Goal: Information Seeking & Learning: Find specific page/section

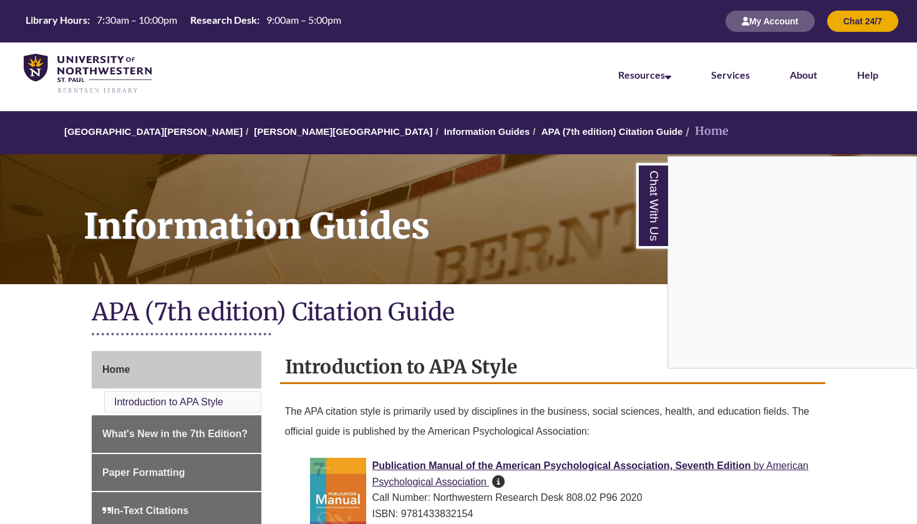
click at [486, 183] on div "Chat With Us" at bounding box center [458, 262] width 917 height 524
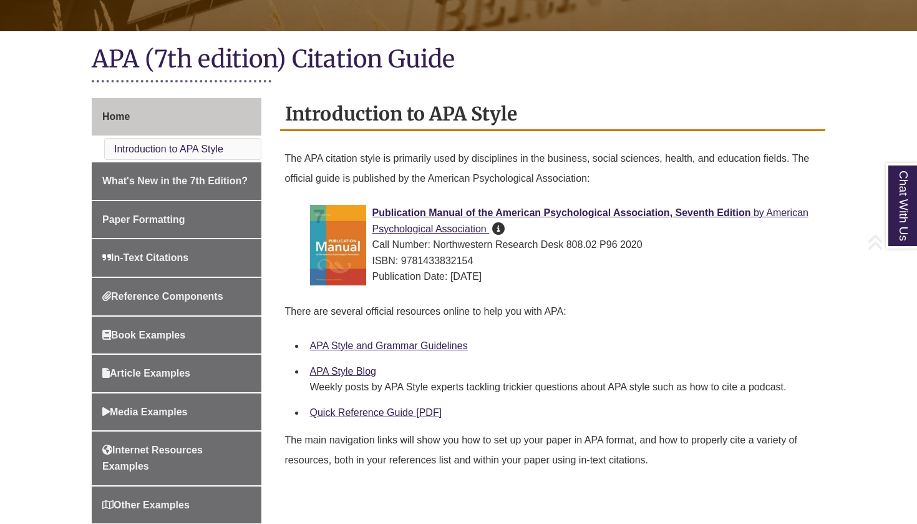
scroll to position [260, 0]
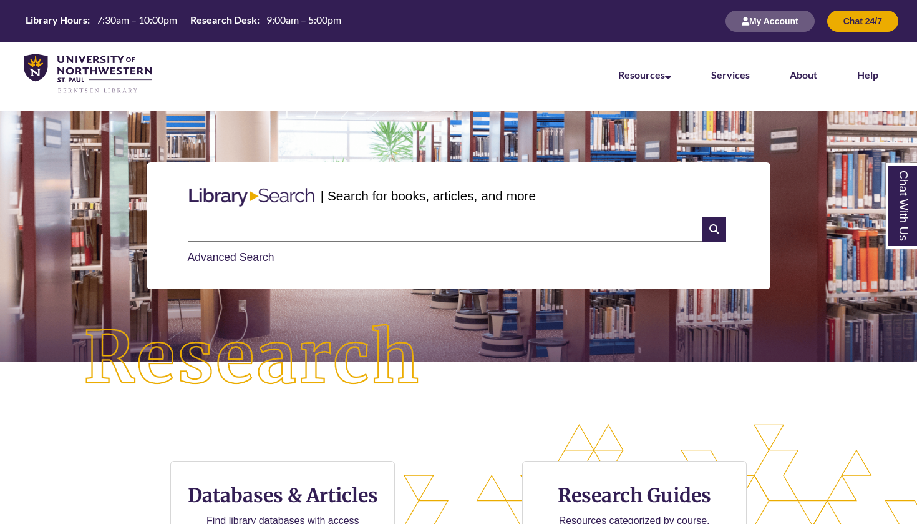
click at [346, 213] on div "Search Advanced Search" at bounding box center [459, 241] width 552 height 59
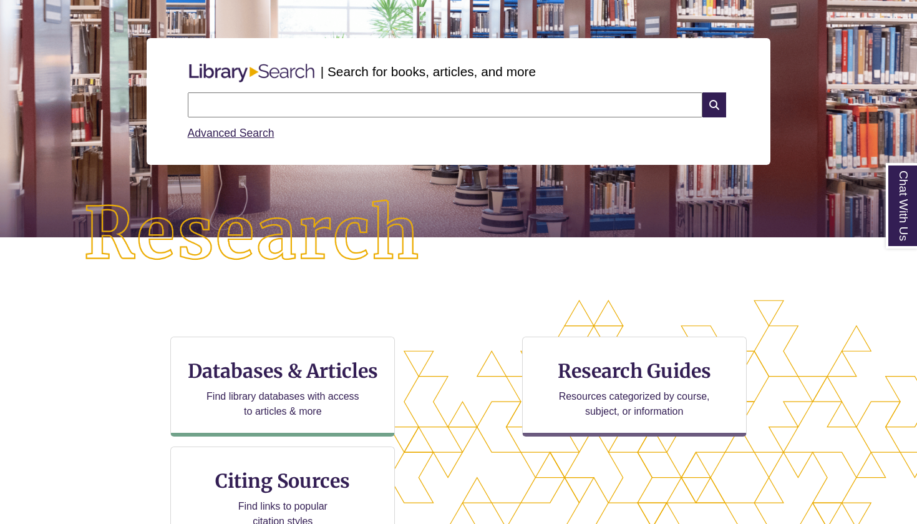
scroll to position [161, 0]
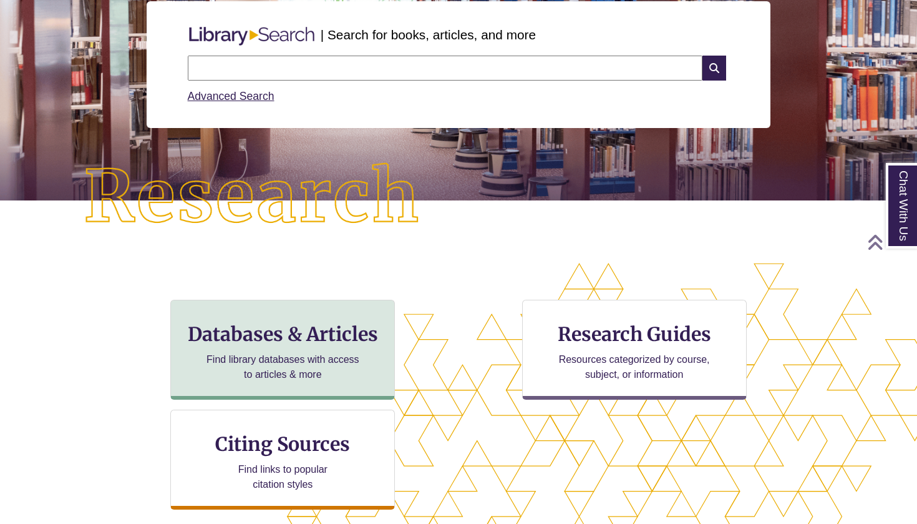
click at [304, 329] on h3 "Databases & Articles" at bounding box center [282, 334] width 203 height 24
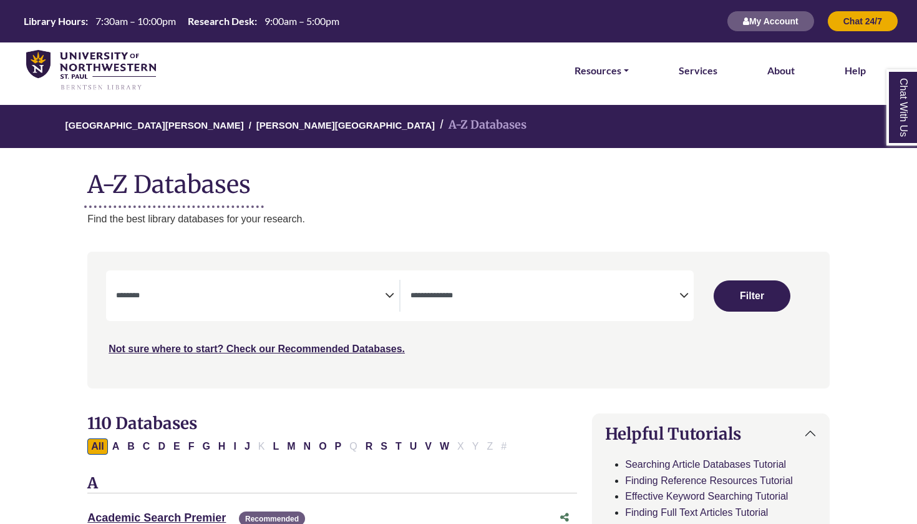
select select "Database Subject Filter"
select select "Database Types Filter"
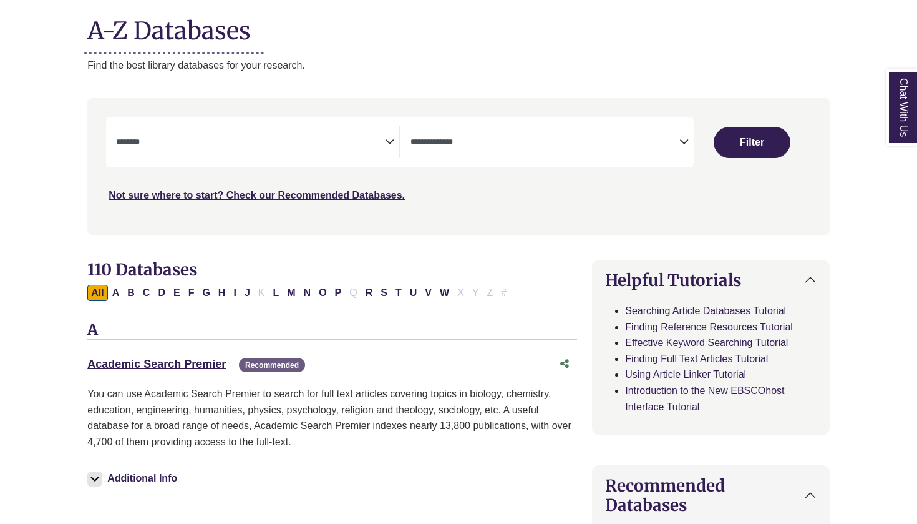
scroll to position [161, 0]
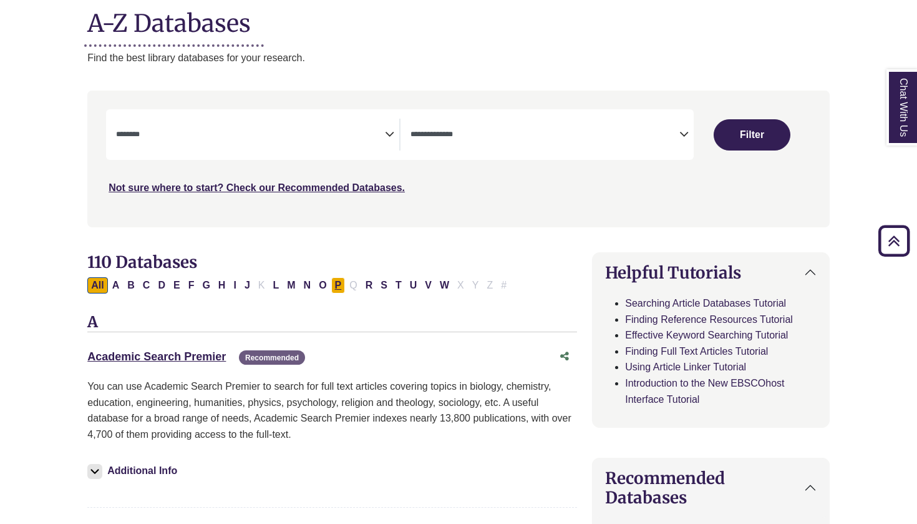
click at [335, 284] on button "P" at bounding box center [338, 285] width 14 height 16
select select "Database Subject Filter"
select select "Database Types Filter"
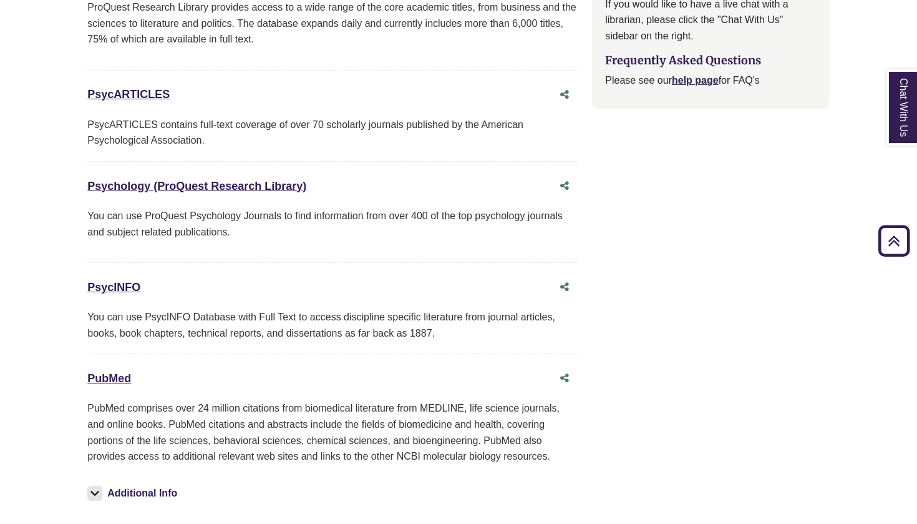
scroll to position [1556, 0]
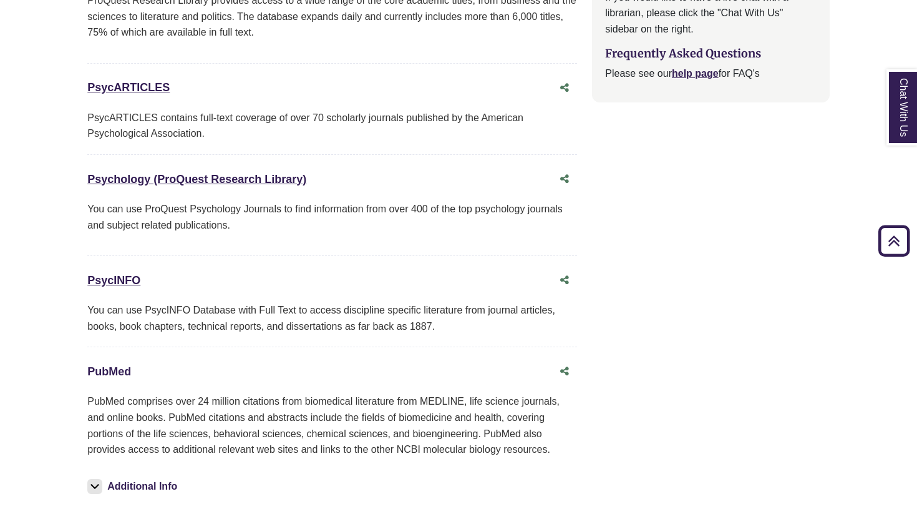
click at [109, 365] on link "PubMed This link opens in a new window" at bounding box center [109, 371] width 44 height 12
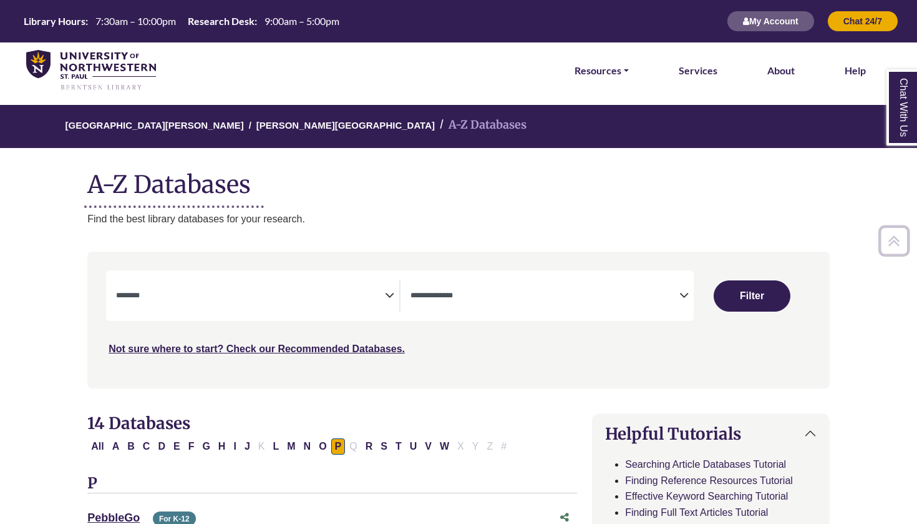
select select "Database Subject Filter"
select select "Database Types Filter"
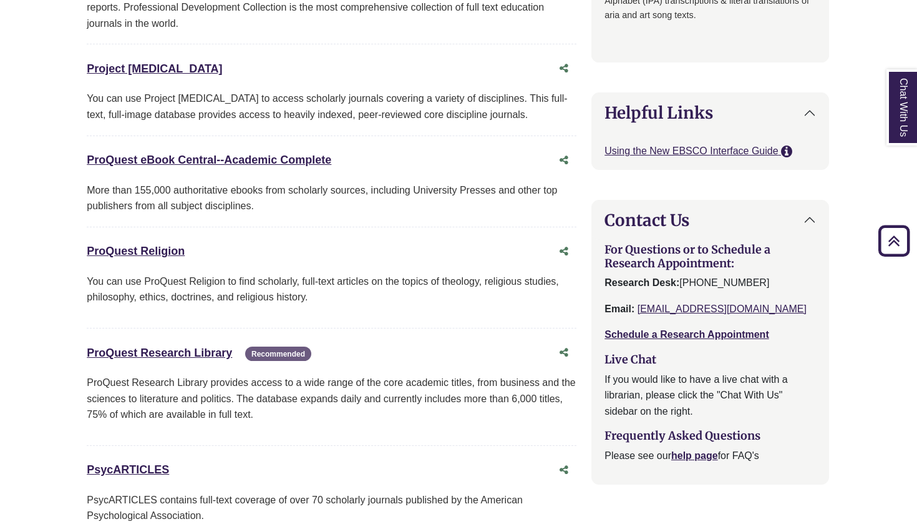
scroll to position [1183, 1]
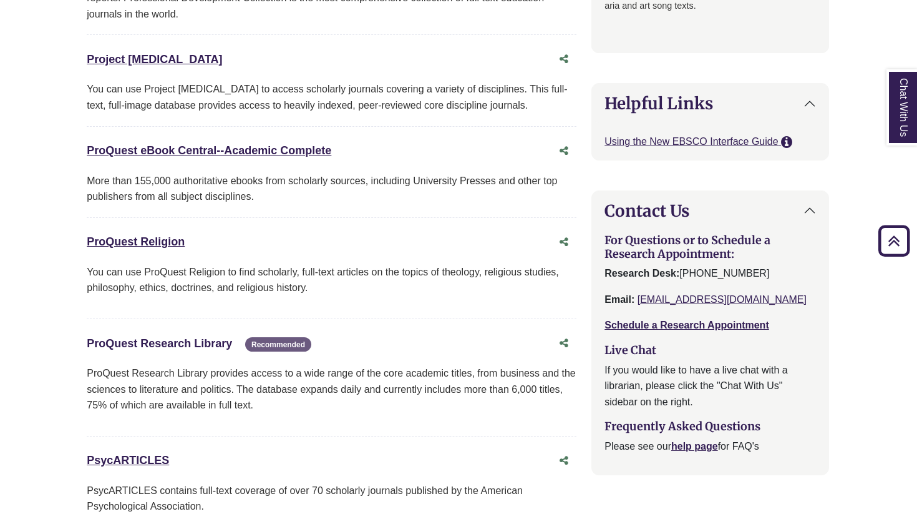
click at [213, 337] on link "ProQuest Research Library This link opens in a new window" at bounding box center [159, 343] width 145 height 12
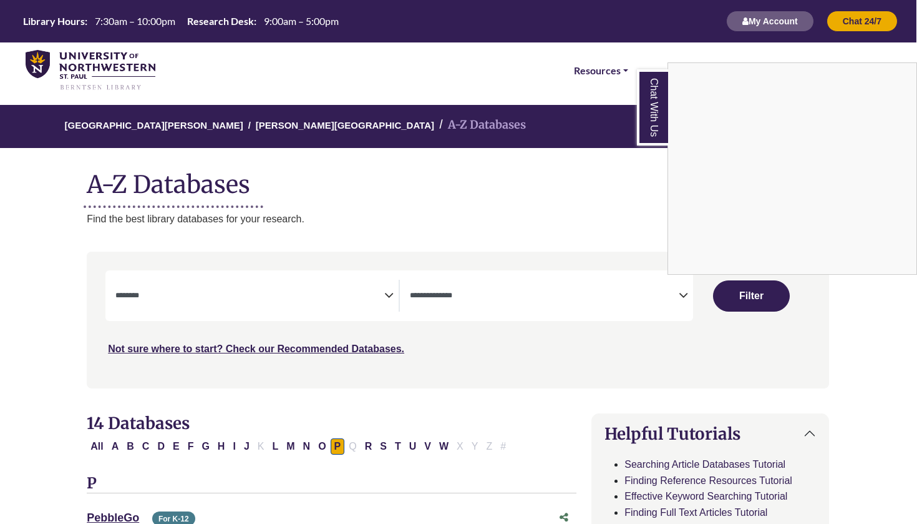
scroll to position [0, 1]
click at [349, 285] on div "Chat With Us" at bounding box center [458, 262] width 917 height 524
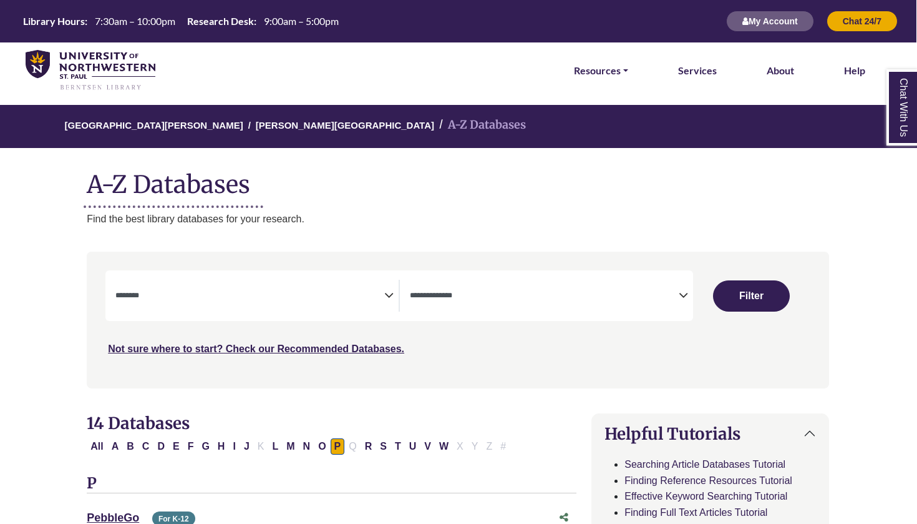
click at [384, 288] on span "Search filters" at bounding box center [249, 293] width 269 height 11
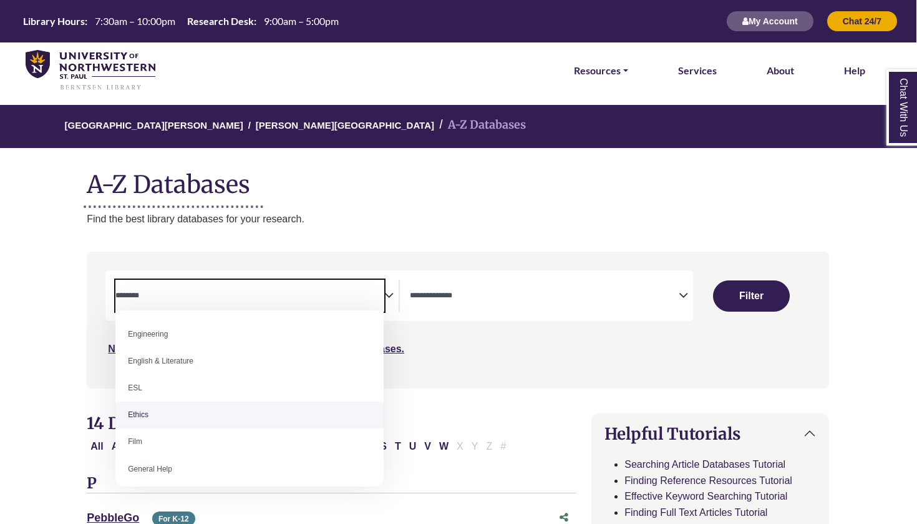
scroll to position [381, 0]
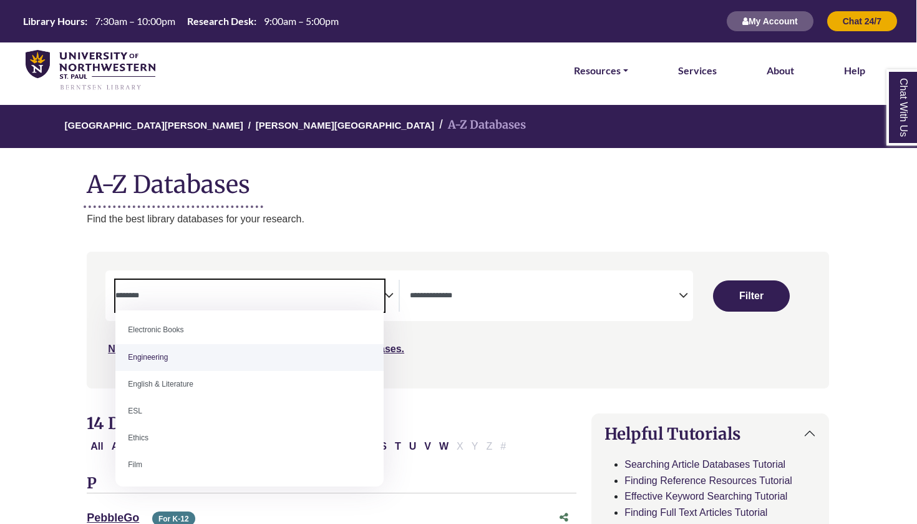
select select "******"
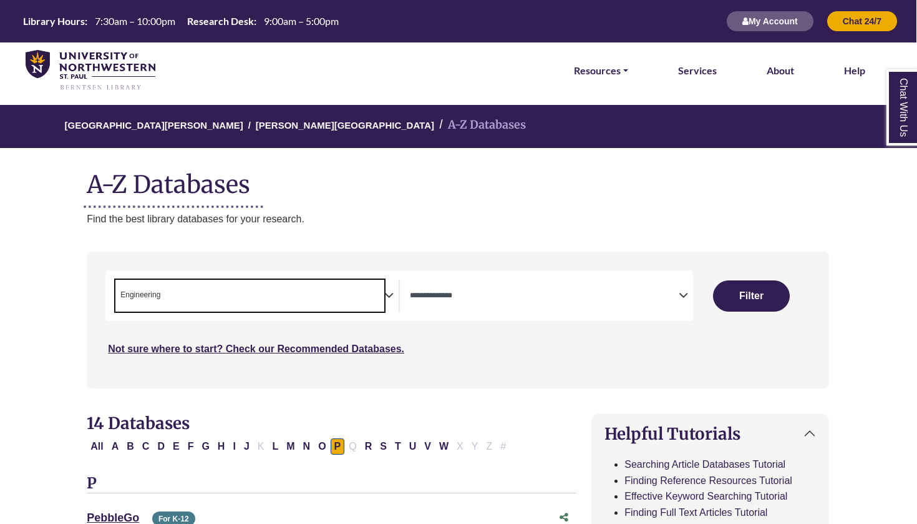
scroll to position [178, 0]
click at [376, 296] on span "× Engineering" at bounding box center [249, 296] width 269 height 32
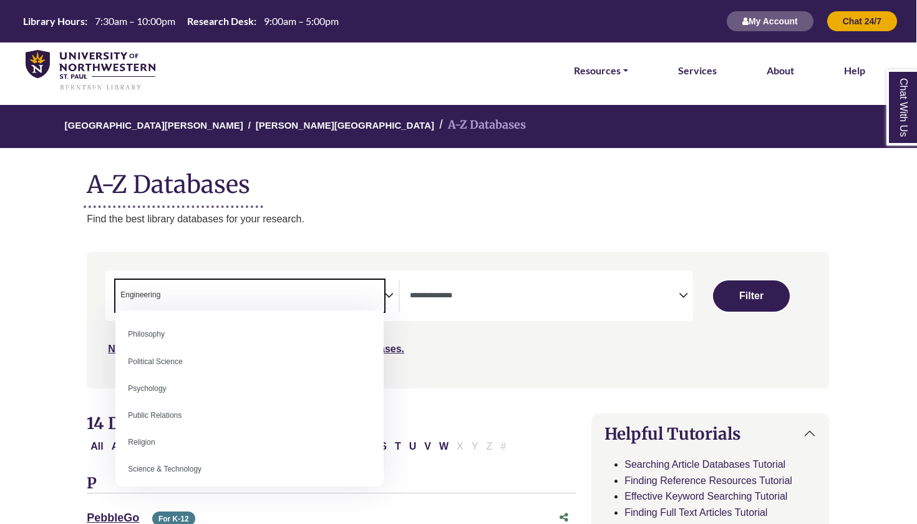
scroll to position [940, 0]
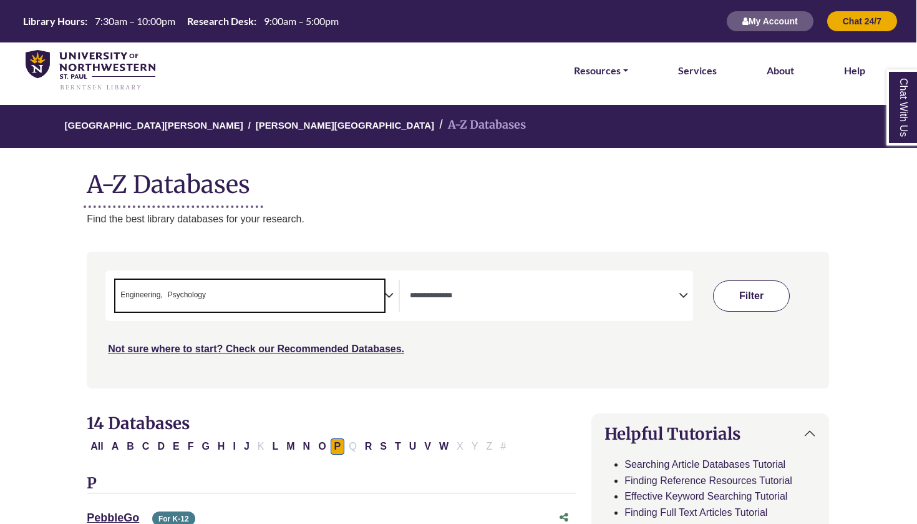
click at [775, 296] on button "Filter" at bounding box center [751, 295] width 77 height 31
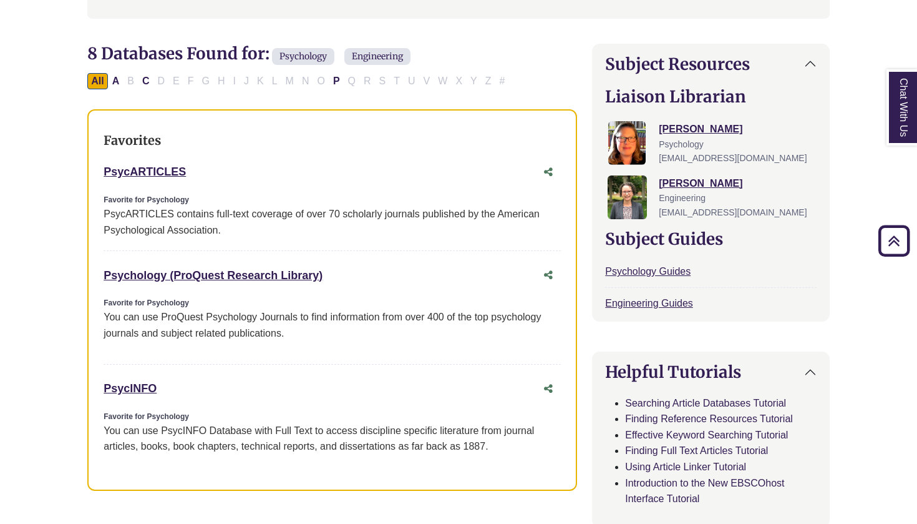
scroll to position [379, 0]
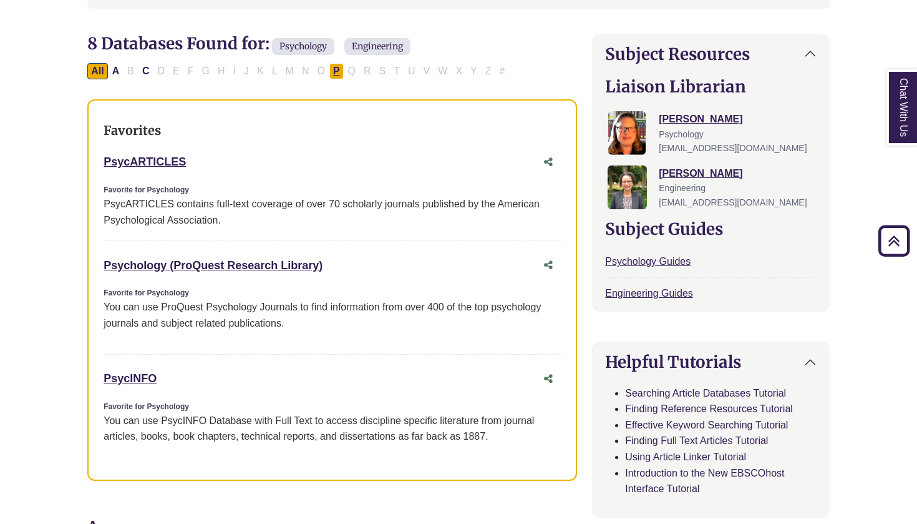
click at [336, 69] on button "P" at bounding box center [336, 71] width 14 height 16
click at [116, 67] on button "A" at bounding box center [116, 71] width 15 height 16
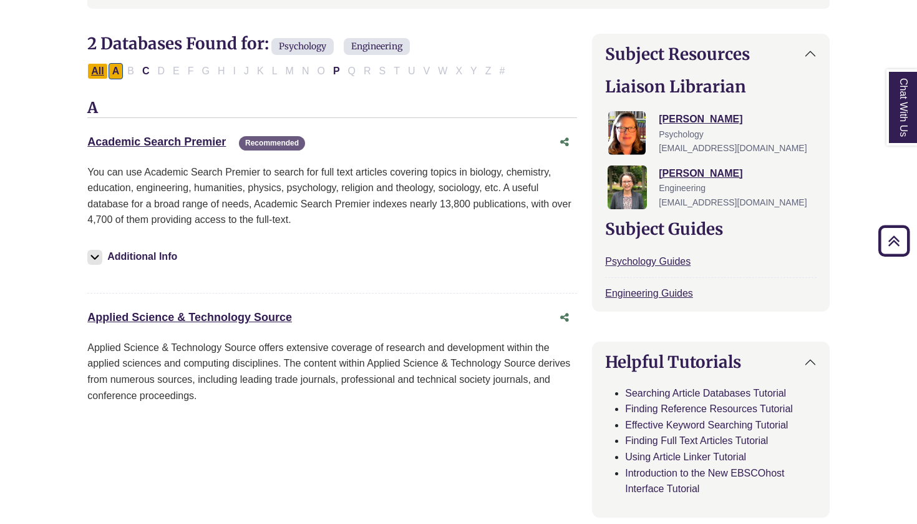
click at [89, 67] on button "All" at bounding box center [97, 71] width 20 height 16
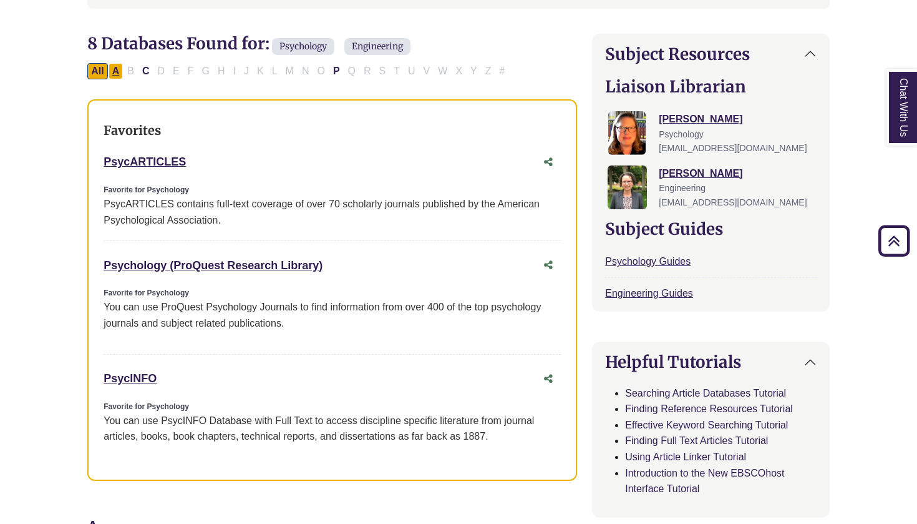
click at [115, 72] on button "A" at bounding box center [116, 71] width 15 height 16
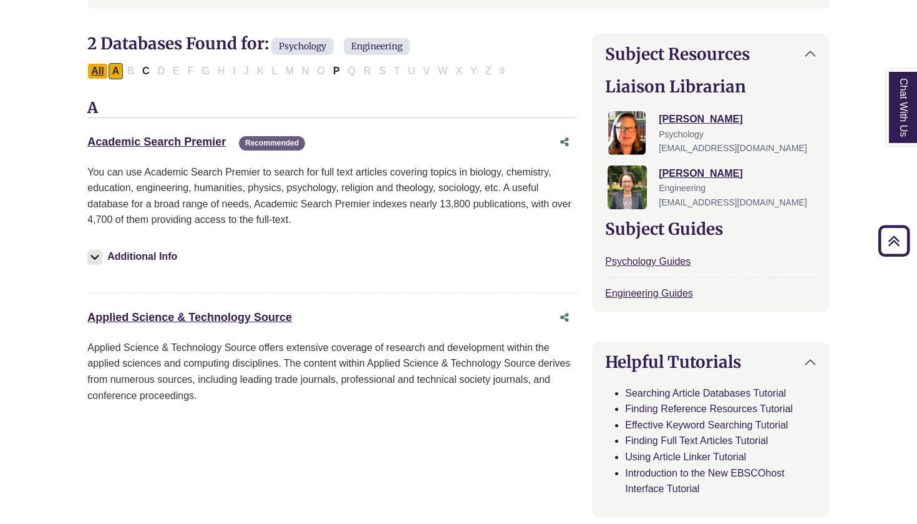
click at [96, 67] on button "All" at bounding box center [97, 71] width 20 height 16
select select "Database Types Filter"
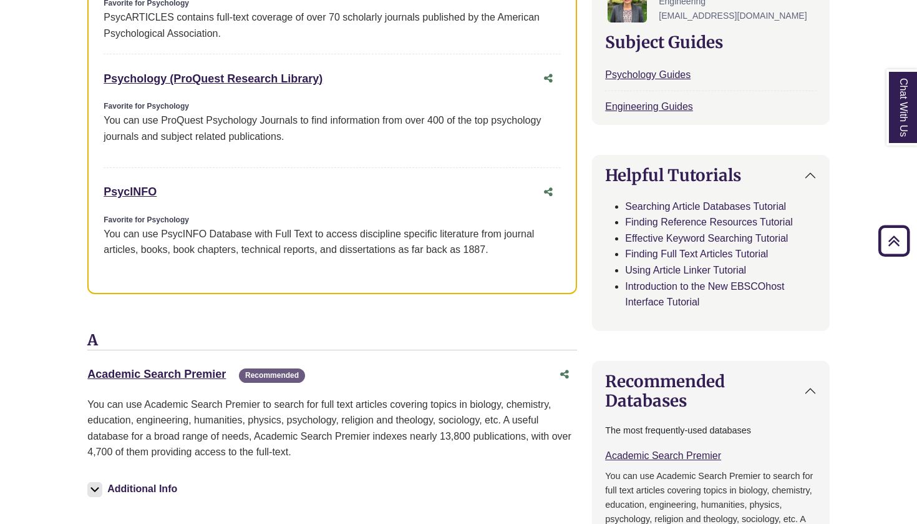
scroll to position [570, 0]
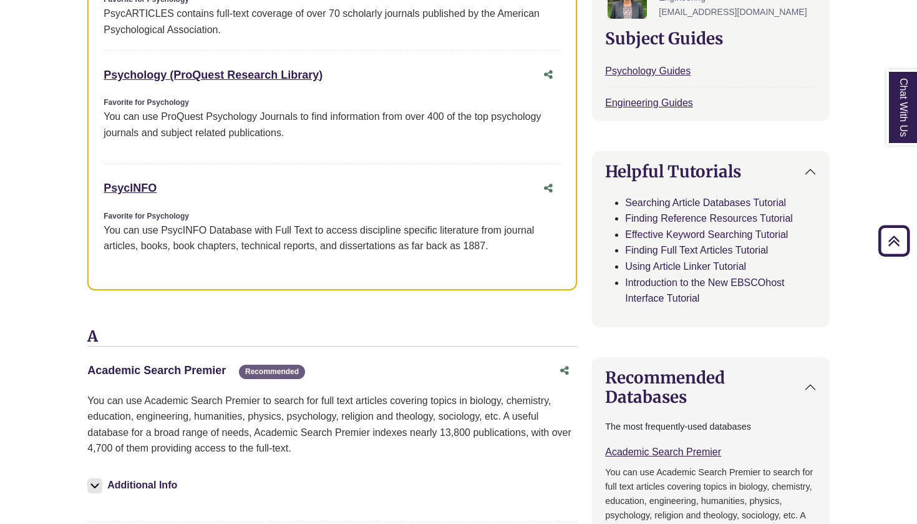
click at [183, 364] on link "Academic Search Premier This link opens in a new window" at bounding box center [156, 370] width 139 height 12
